Goal: Contribute content: Add original content to the website for others to see

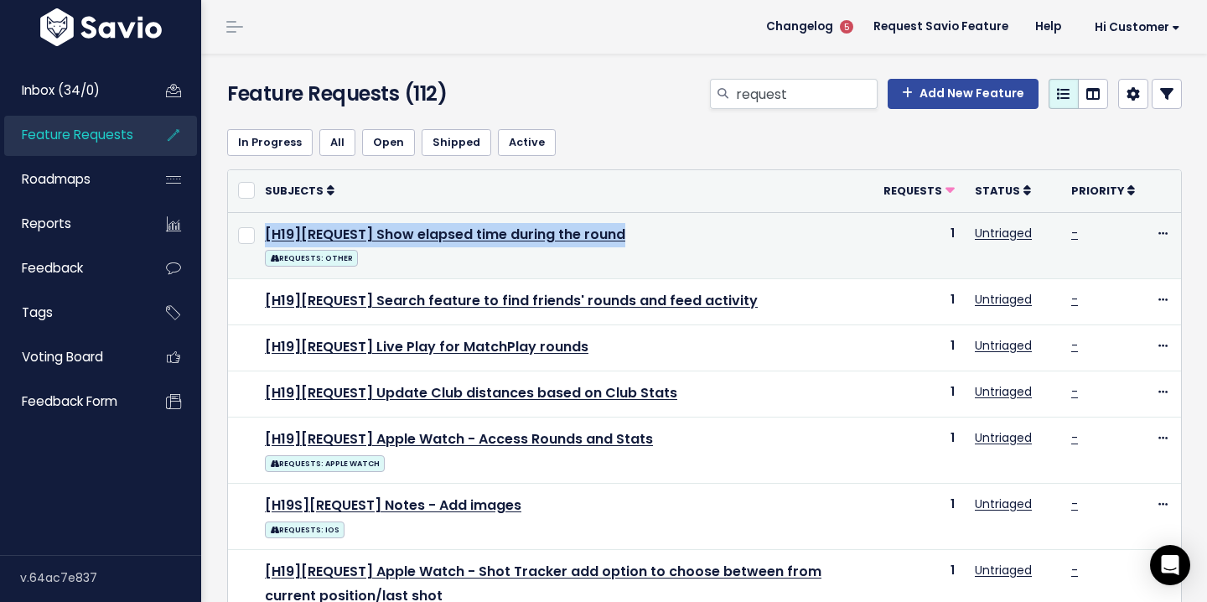
drag, startPoint x: 651, startPoint y: 240, endPoint x: 264, endPoint y: 238, distance: 386.5
click at [264, 238] on td "[H19][REQUEST] Show elapsed time during the round REQUESTS: OTHER" at bounding box center [564, 245] width 619 height 66
copy link "[H19][REQUEST] Show elapsed time during the round"
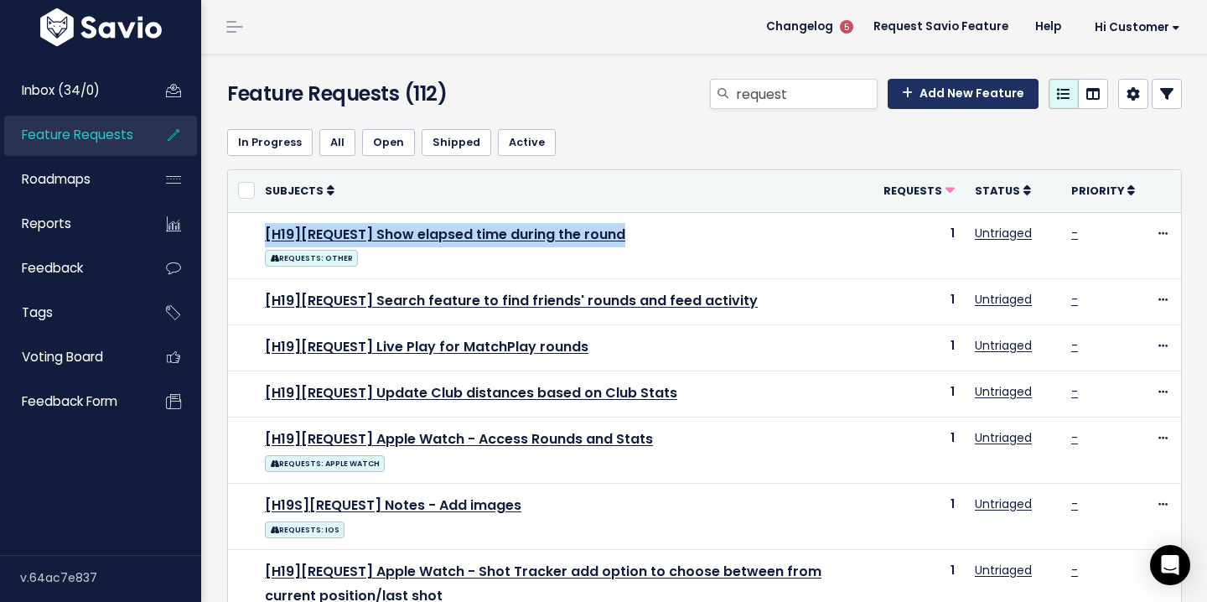
click at [936, 93] on link "Add New Feature" at bounding box center [963, 94] width 151 height 30
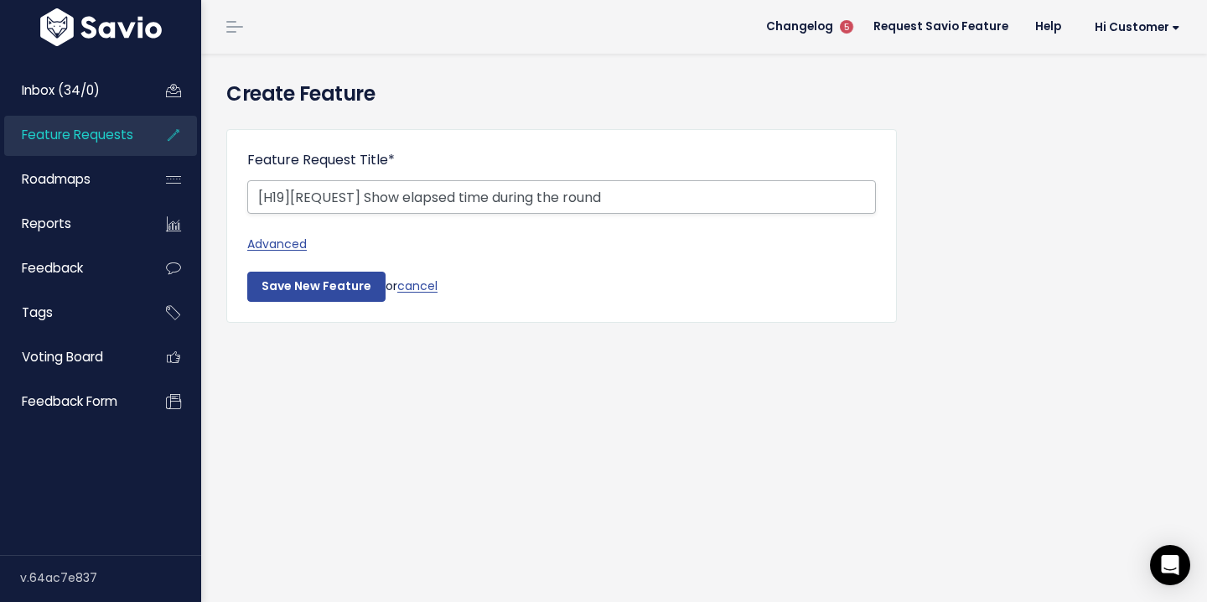
drag, startPoint x: 617, startPoint y: 197, endPoint x: 365, endPoint y: 195, distance: 252.4
click at [364, 195] on input "[H19][REQUEST] Show elapsed time during the round" at bounding box center [561, 197] width 629 height 34
type input "[H19][REQUEST] Tournament mode"
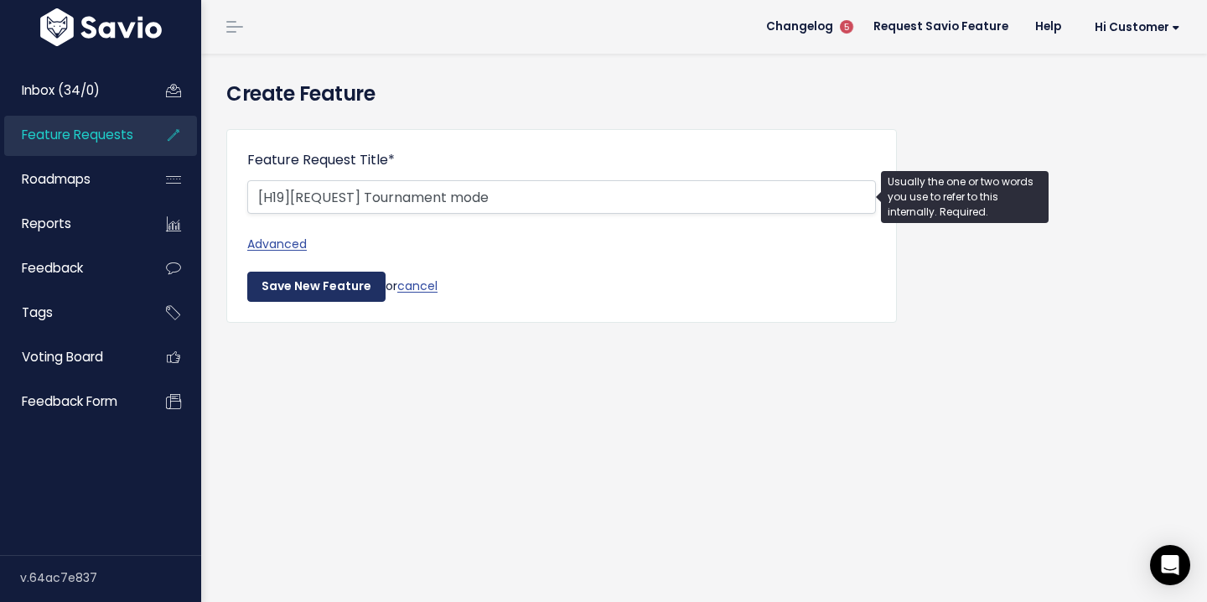
click at [356, 288] on input "Save New Feature" at bounding box center [316, 287] width 138 height 30
